Goal: Find specific page/section: Find specific page/section

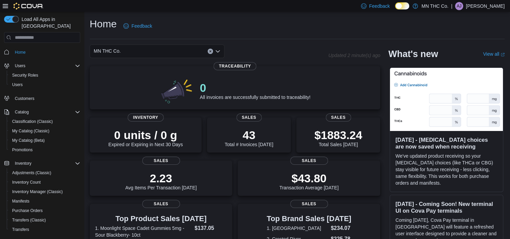
click at [222, 51] on div "MN THC Co." at bounding box center [157, 50] width 135 height 13
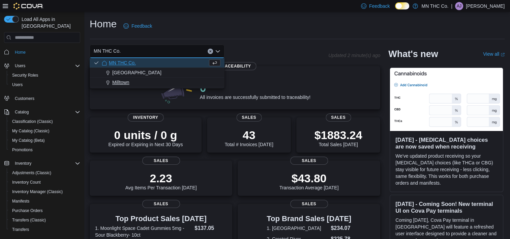
click at [121, 82] on span "Milltown" at bounding box center [120, 82] width 17 height 7
